Goal: Transaction & Acquisition: Book appointment/travel/reservation

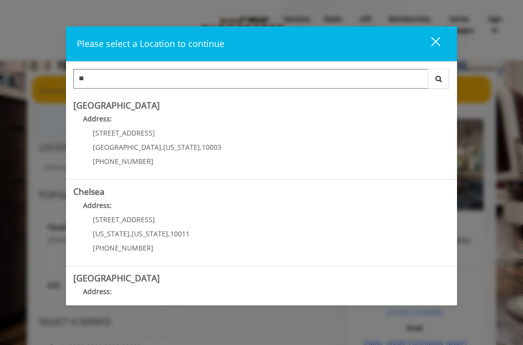
type input "*"
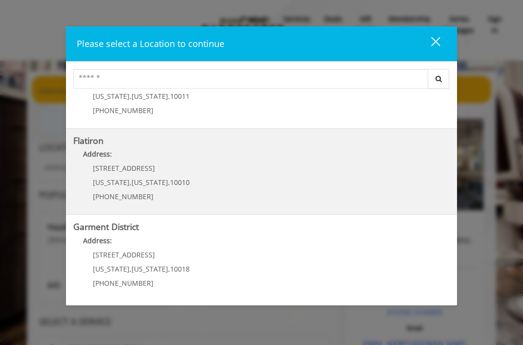
scroll to position [223, 0]
click at [354, 159] on "Address:" at bounding box center [261, 157] width 376 height 16
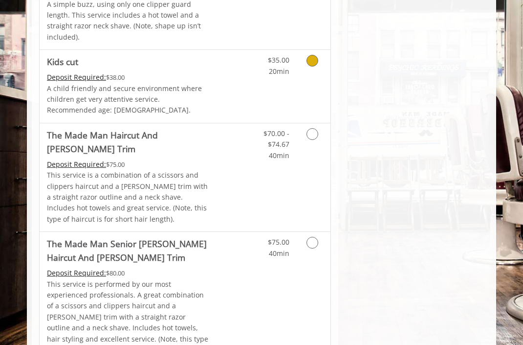
scroll to position [670, 0]
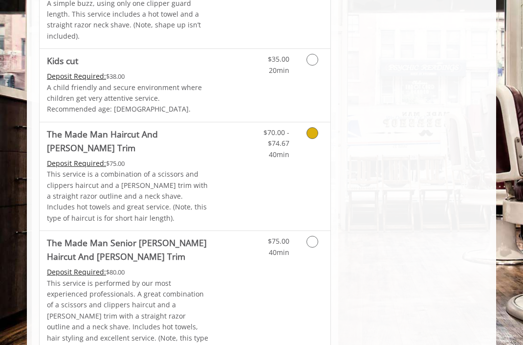
click at [315, 127] on icon "Grooming services" at bounding box center [312, 133] width 12 height 12
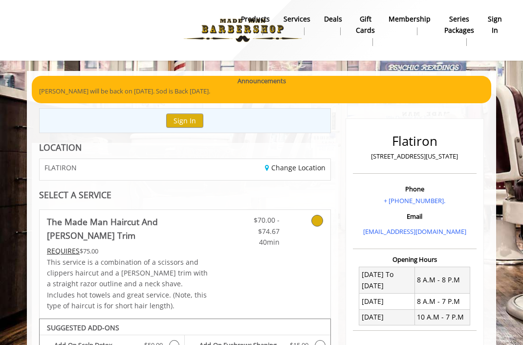
scroll to position [0, 0]
click at [146, 159] on div "FLATIRON" at bounding box center [108, 169] width 153 height 21
click at [146, 165] on div "FLATIRON" at bounding box center [108, 169] width 153 height 21
click at [282, 170] on link "Change Location" at bounding box center [295, 167] width 61 height 9
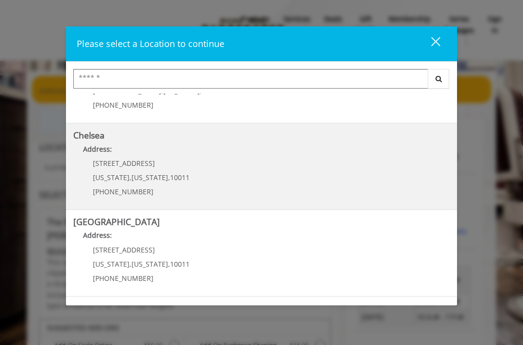
scroll to position [63, 0]
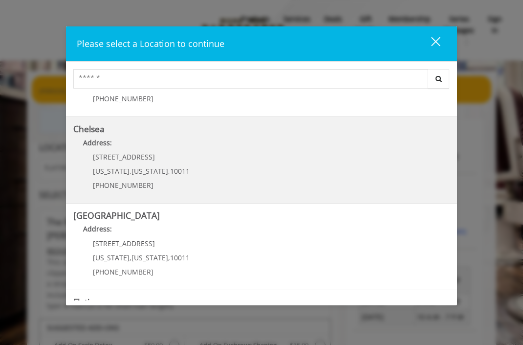
click at [223, 168] on link "Chelsea Address: 169/170 W 23rd St New York , New York , 10011 (917) 639-3902" at bounding box center [261, 159] width 376 height 71
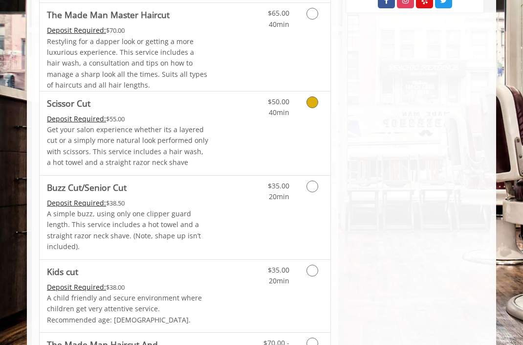
scroll to position [715, 0]
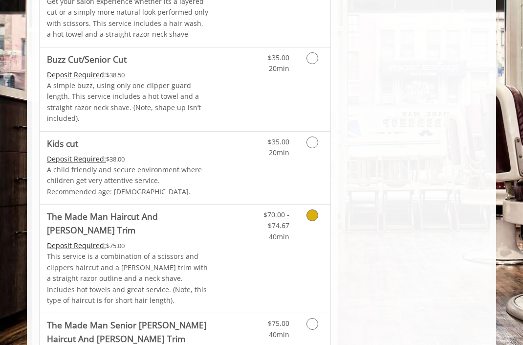
click at [216, 216] on link "Discounted Price" at bounding box center [233, 258] width 48 height 108
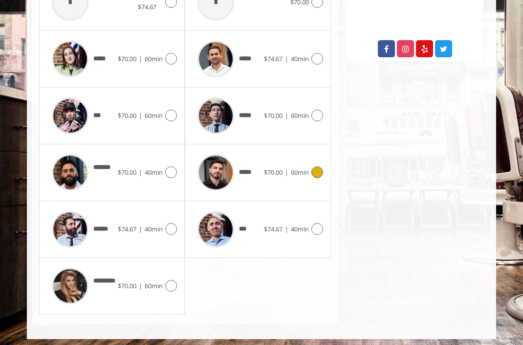
scroll to position [537, 0]
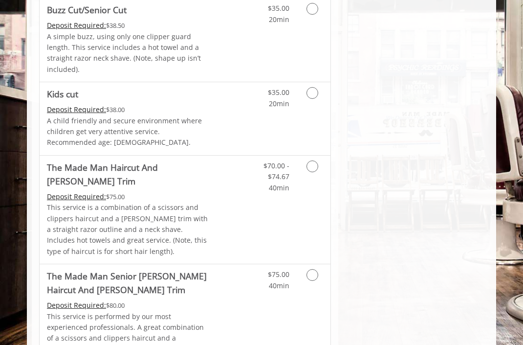
scroll to position [649, 0]
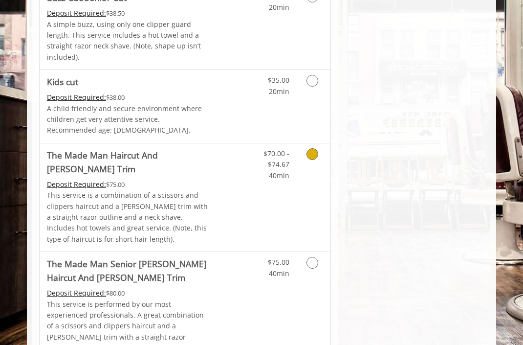
click at [317, 148] on icon "Grooming services" at bounding box center [312, 154] width 12 height 12
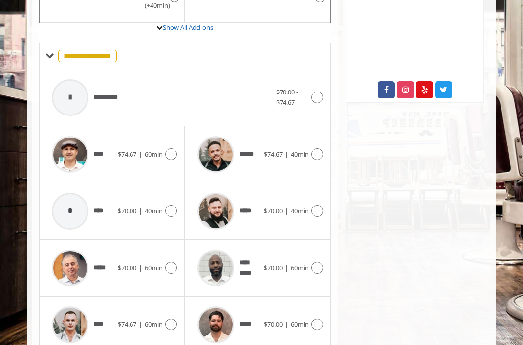
scroll to position [386, 0]
click at [317, 208] on icon at bounding box center [317, 211] width 12 height 12
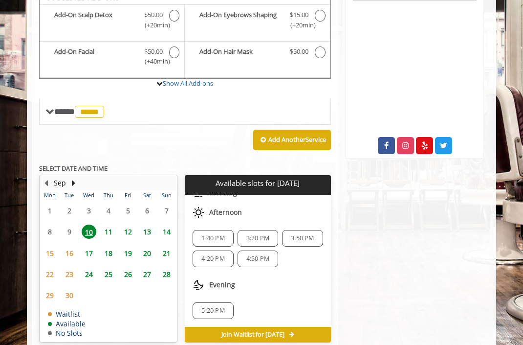
scroll to position [330, 0]
click at [217, 306] on span "5:20 PM" at bounding box center [212, 310] width 23 height 8
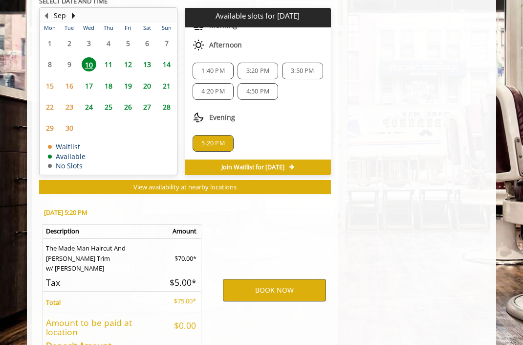
scroll to position [549, 0]
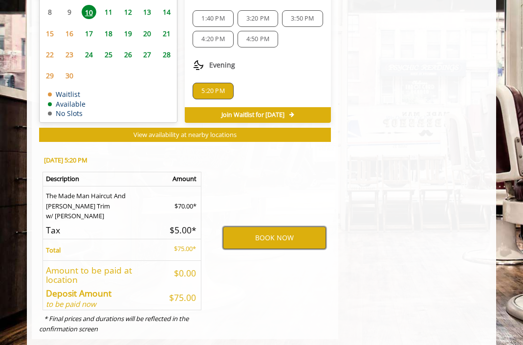
click at [310, 226] on button "BOOK NOW" at bounding box center [274, 237] width 103 height 22
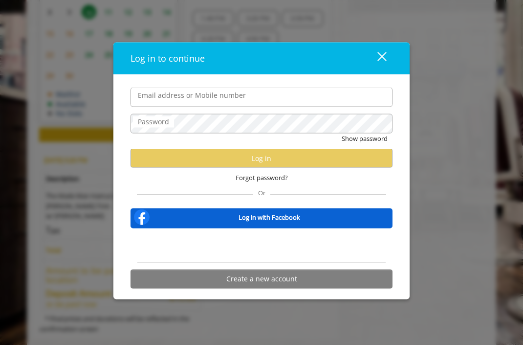
click at [278, 249] on div "Sign in with Google. Opens in new tab" at bounding box center [262, 245] width 90 height 22
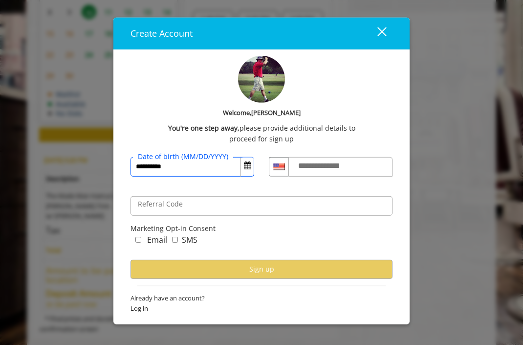
type input "**********"
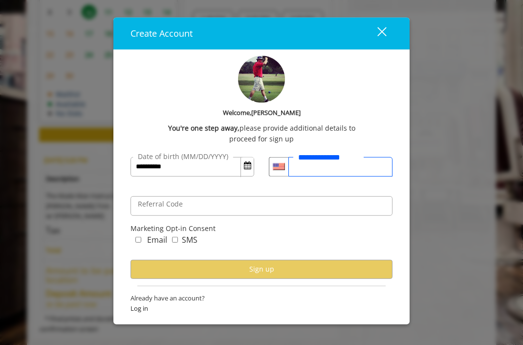
scroll to position [0, 0]
click at [351, 173] on input "**********" at bounding box center [340, 167] width 104 height 20
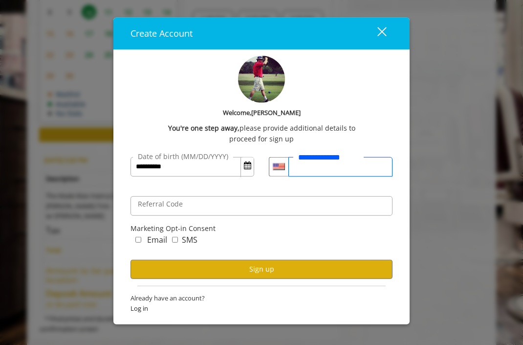
type input "**********"
click at [287, 242] on div "Email SMS" at bounding box center [262, 247] width 262 height 26
click at [192, 264] on button "Sign up" at bounding box center [262, 269] width 262 height 19
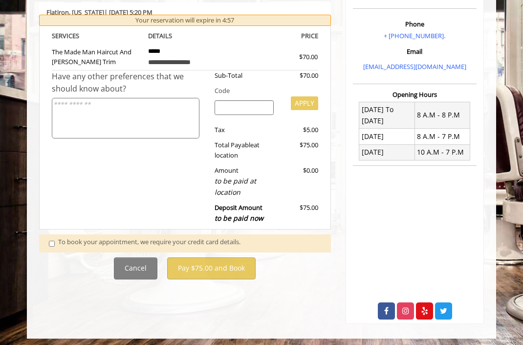
scroll to position [164, 0]
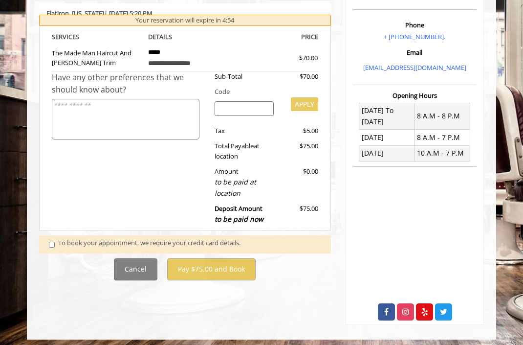
click at [72, 238] on div "To book your appointment, we require your credit card details." at bounding box center [189, 244] width 263 height 13
click at [72, 240] on div "To book your appointment, we require your credit card details." at bounding box center [189, 244] width 263 height 13
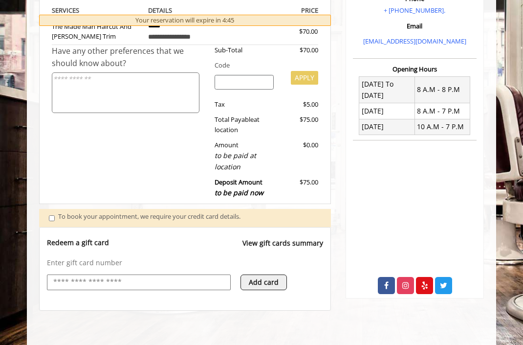
scroll to position [194, 0]
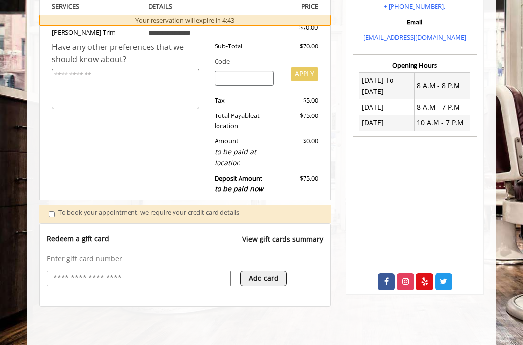
click at [267, 274] on button "Add card" at bounding box center [264, 278] width 46 height 16
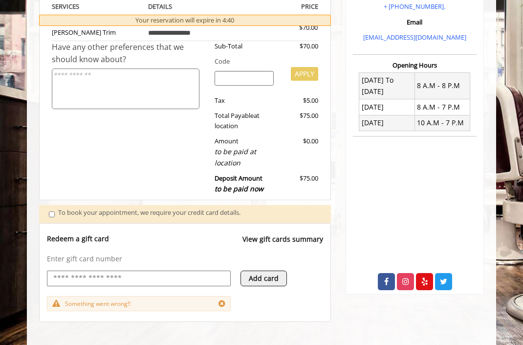
click at [148, 272] on input "text" at bounding box center [138, 278] width 173 height 12
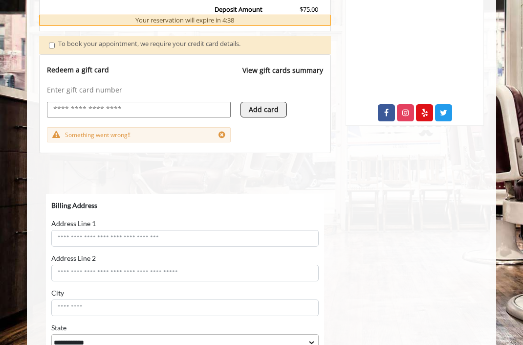
scroll to position [361, 0]
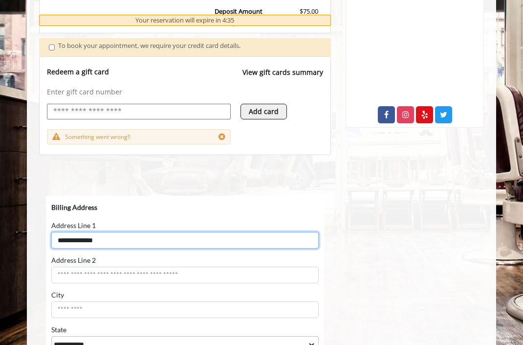
type input "**********"
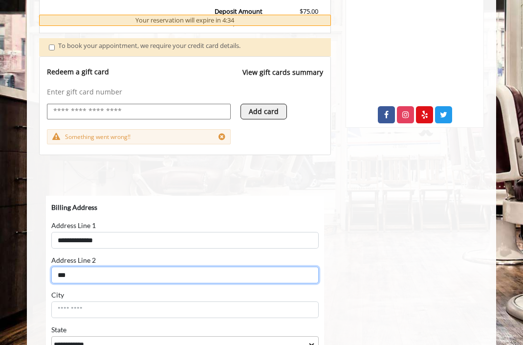
type input "***"
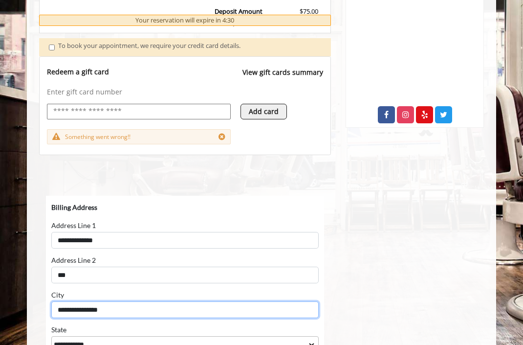
type input "**********"
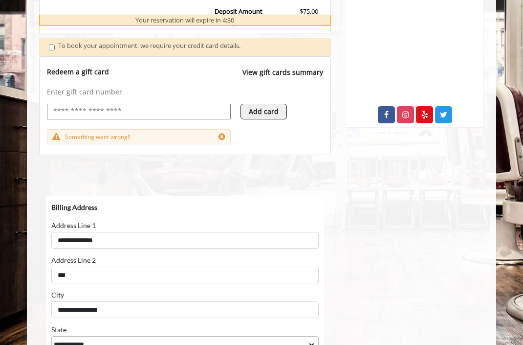
click at [177, 284] on form "**********" at bounding box center [184, 312] width 267 height 219
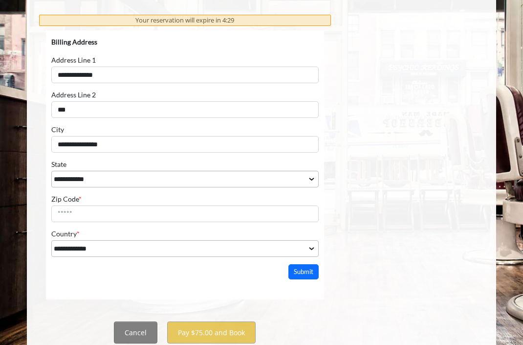
scroll to position [534, 0]
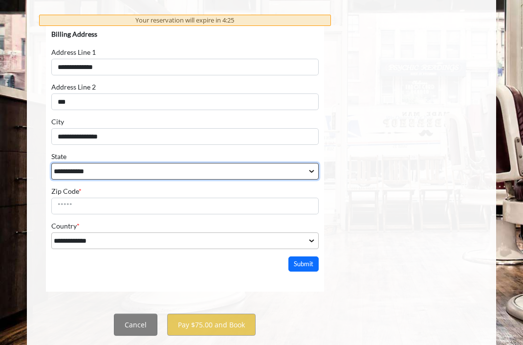
select select "**"
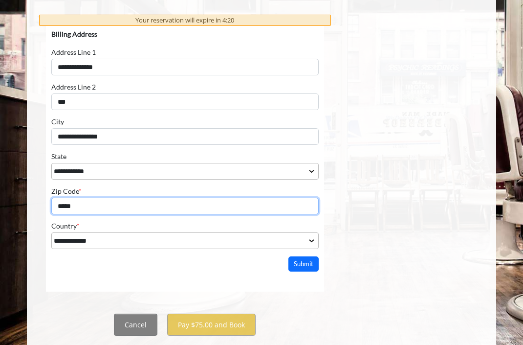
type input "*****"
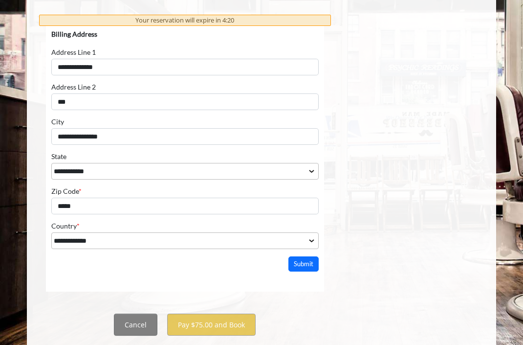
click at [300, 264] on button "Submit" at bounding box center [303, 263] width 30 height 15
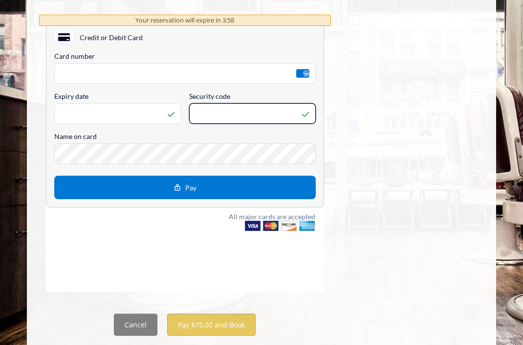
click at [198, 142] on div "Name on card" at bounding box center [185, 147] width 262 height 32
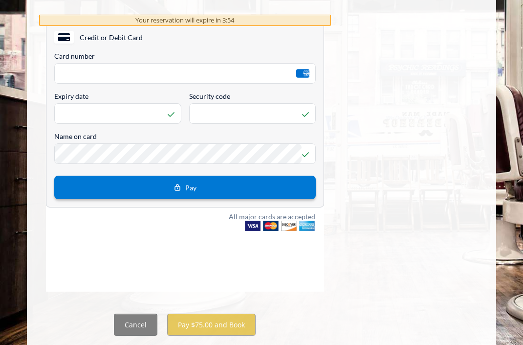
click at [188, 187] on span "Pay" at bounding box center [190, 187] width 11 height 8
